Goal: Task Accomplishment & Management: Use online tool/utility

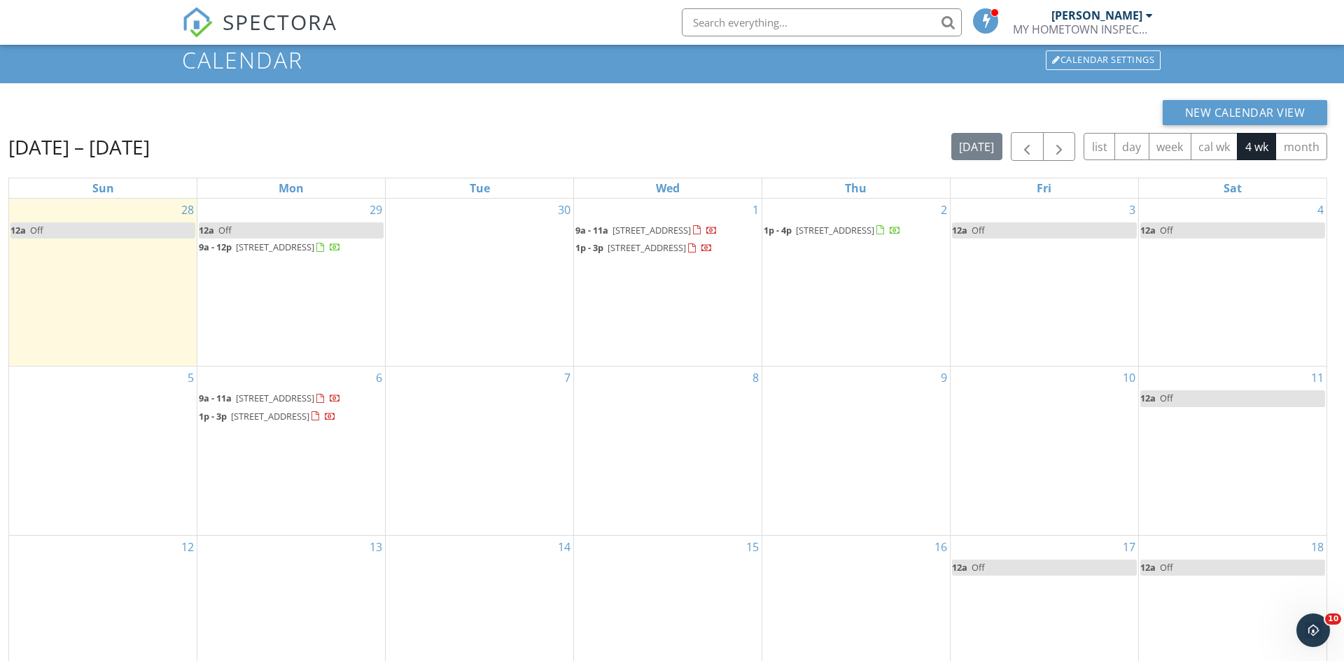
click at [1148, 18] on div at bounding box center [1149, 15] width 7 height 11
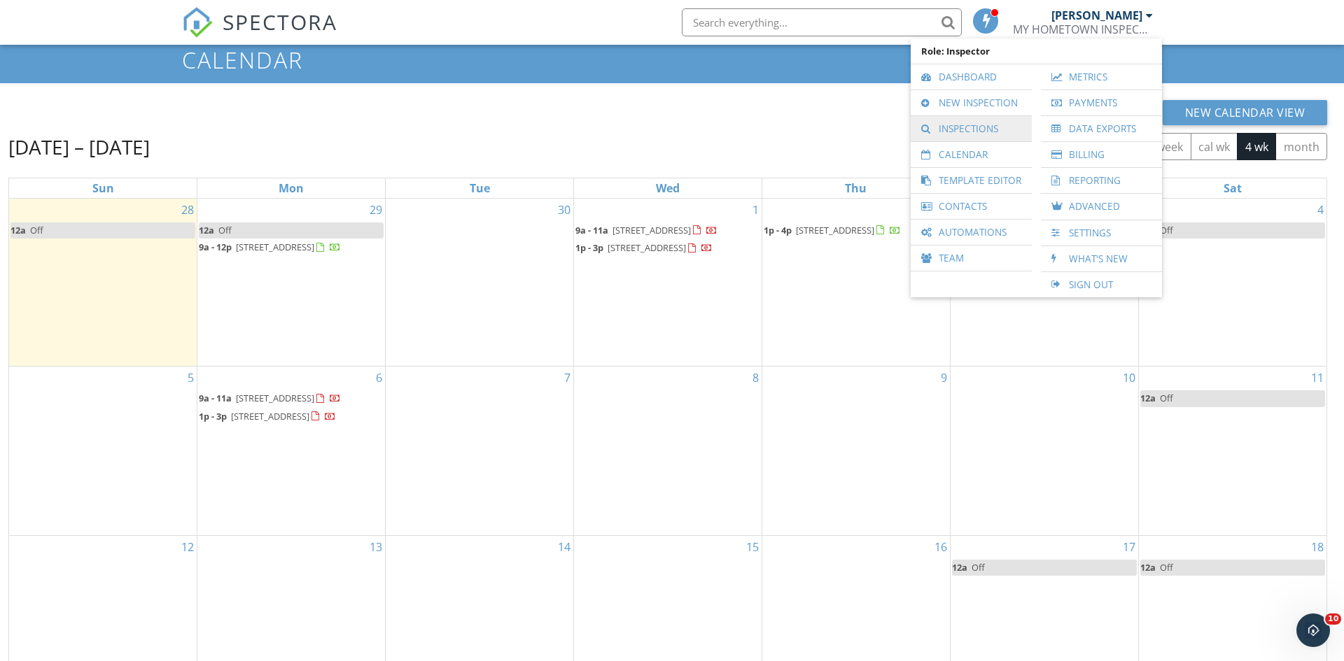
click at [991, 127] on link "Inspections" at bounding box center [970, 128] width 107 height 25
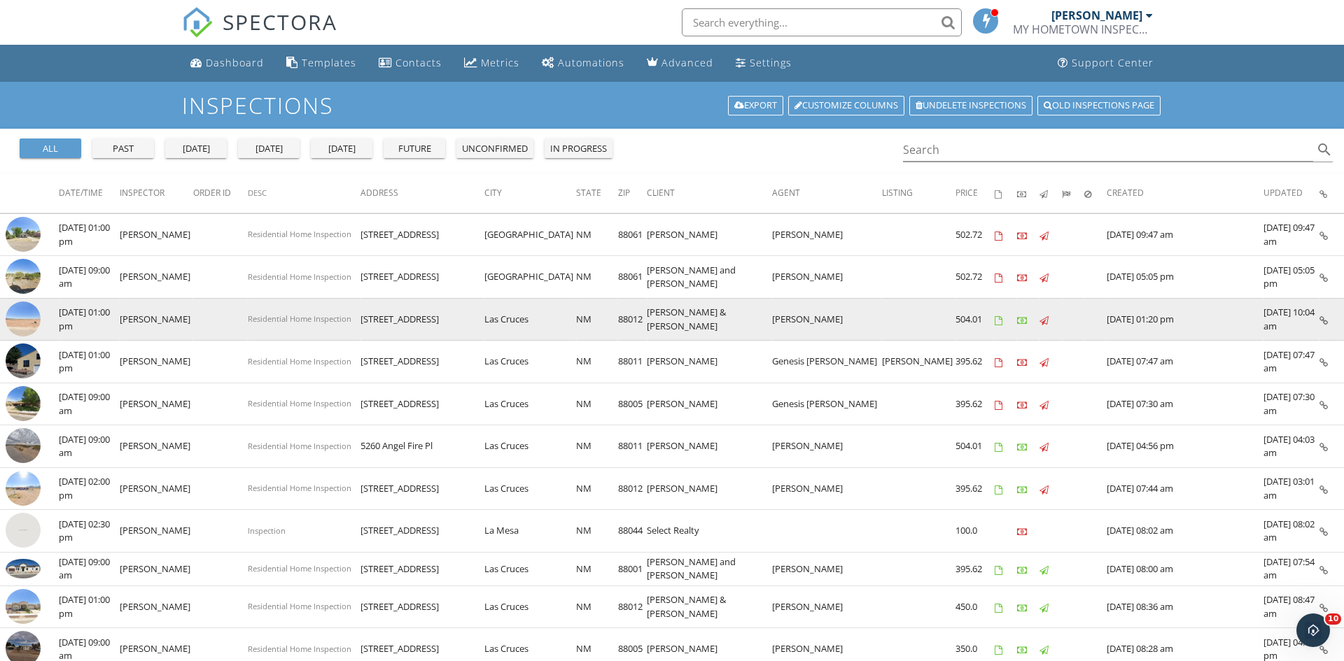
click at [36, 323] on img at bounding box center [23, 319] width 35 height 35
